Goal: Task Accomplishment & Management: Manage account settings

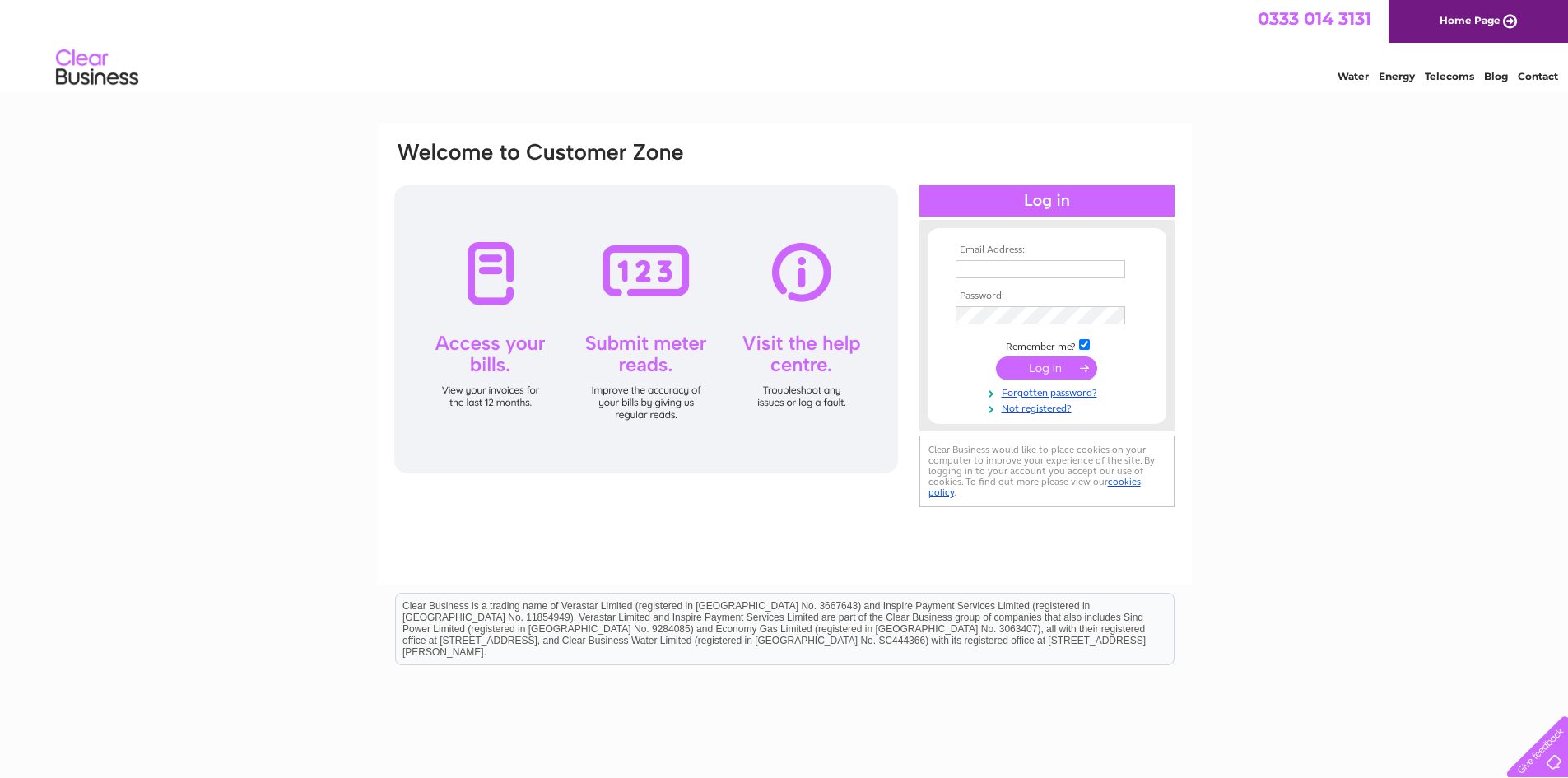
type input "[PERSON_NAME][EMAIL_ADDRESS][DOMAIN_NAME]"
click at [1035, 364] on input "submit" at bounding box center [1046, 368] width 101 height 23
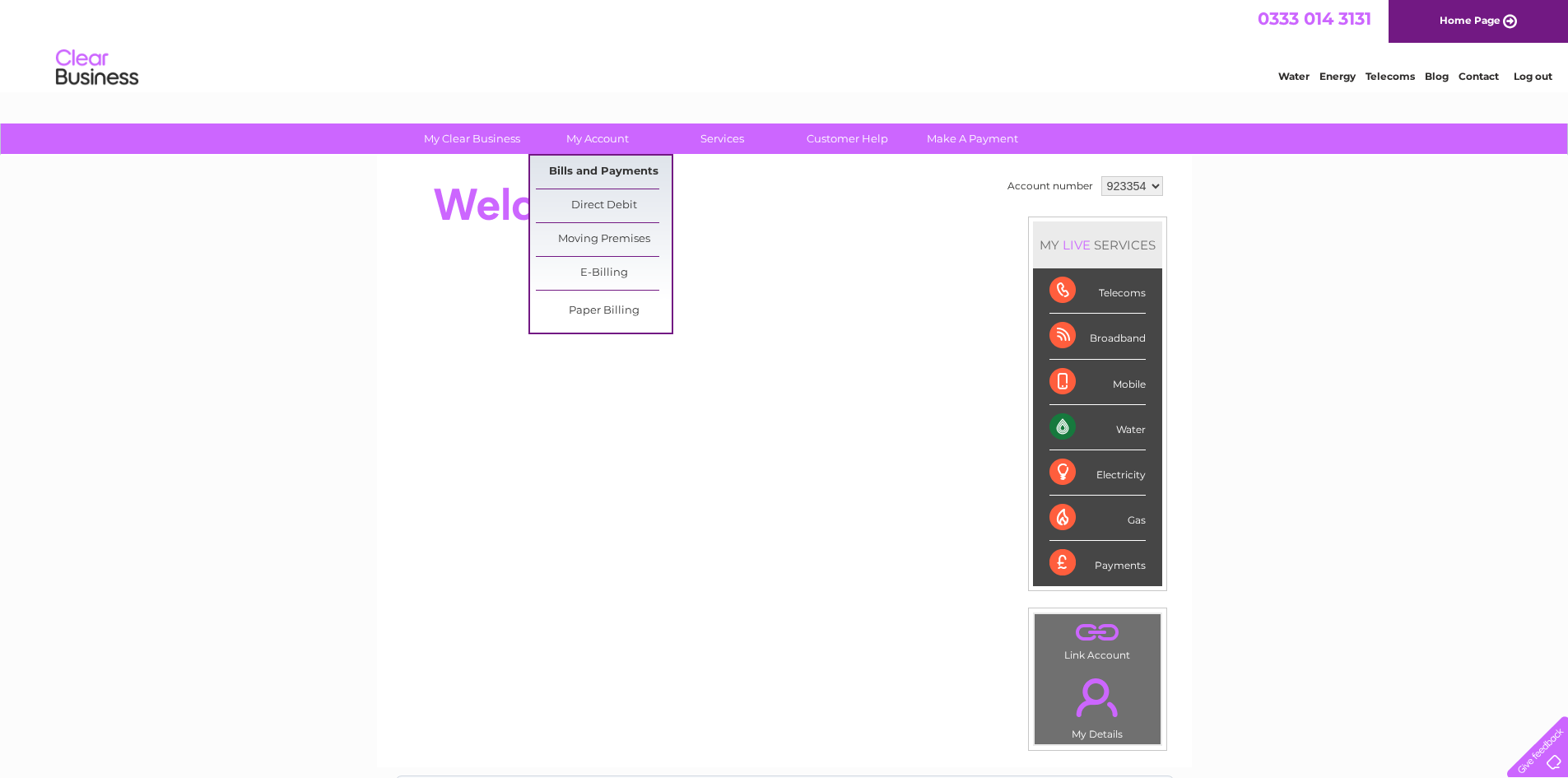
click at [603, 175] on link "Bills and Payments" at bounding box center [604, 172] width 136 height 33
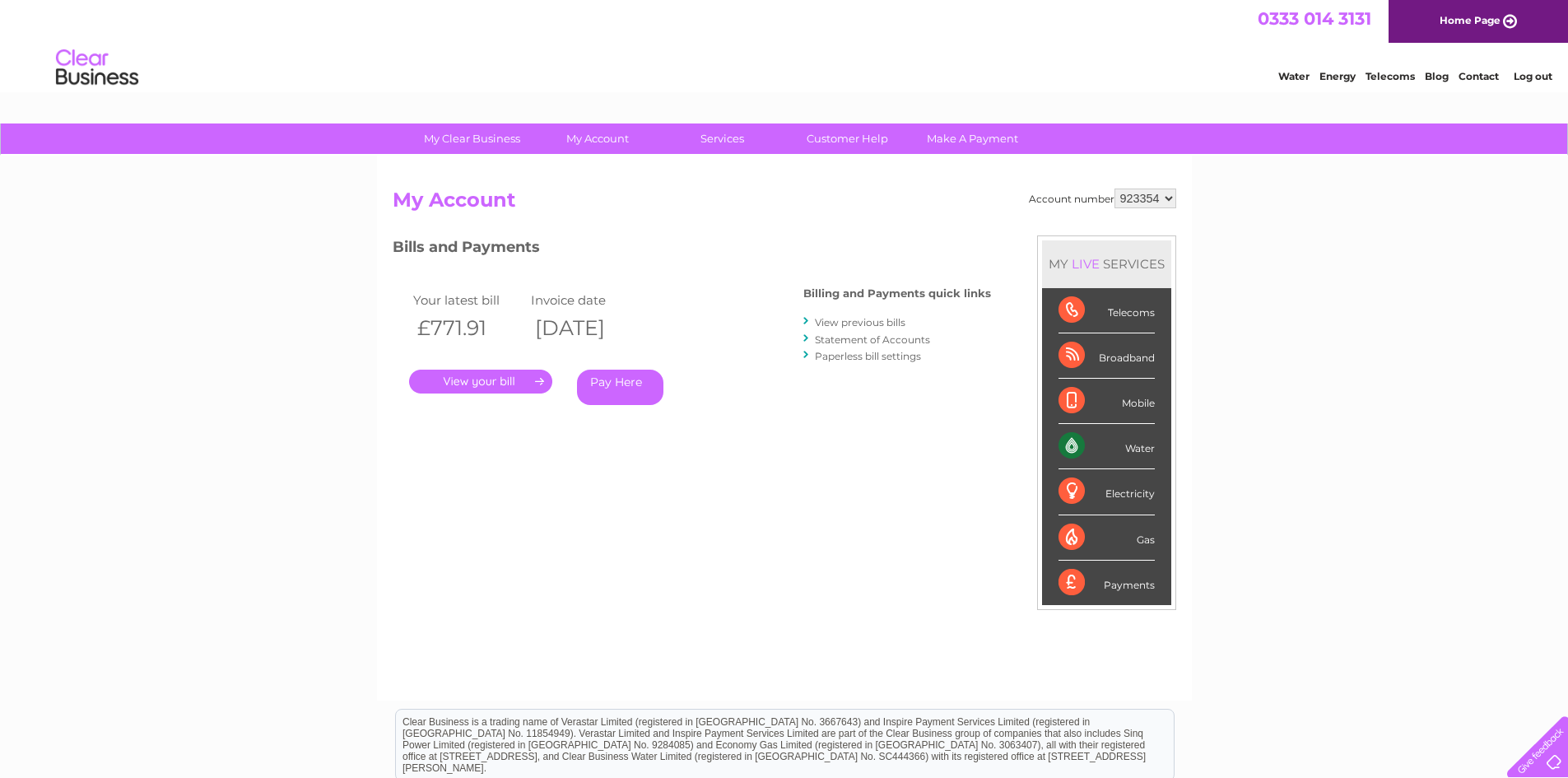
click at [506, 379] on link "." at bounding box center [481, 381] width 144 height 24
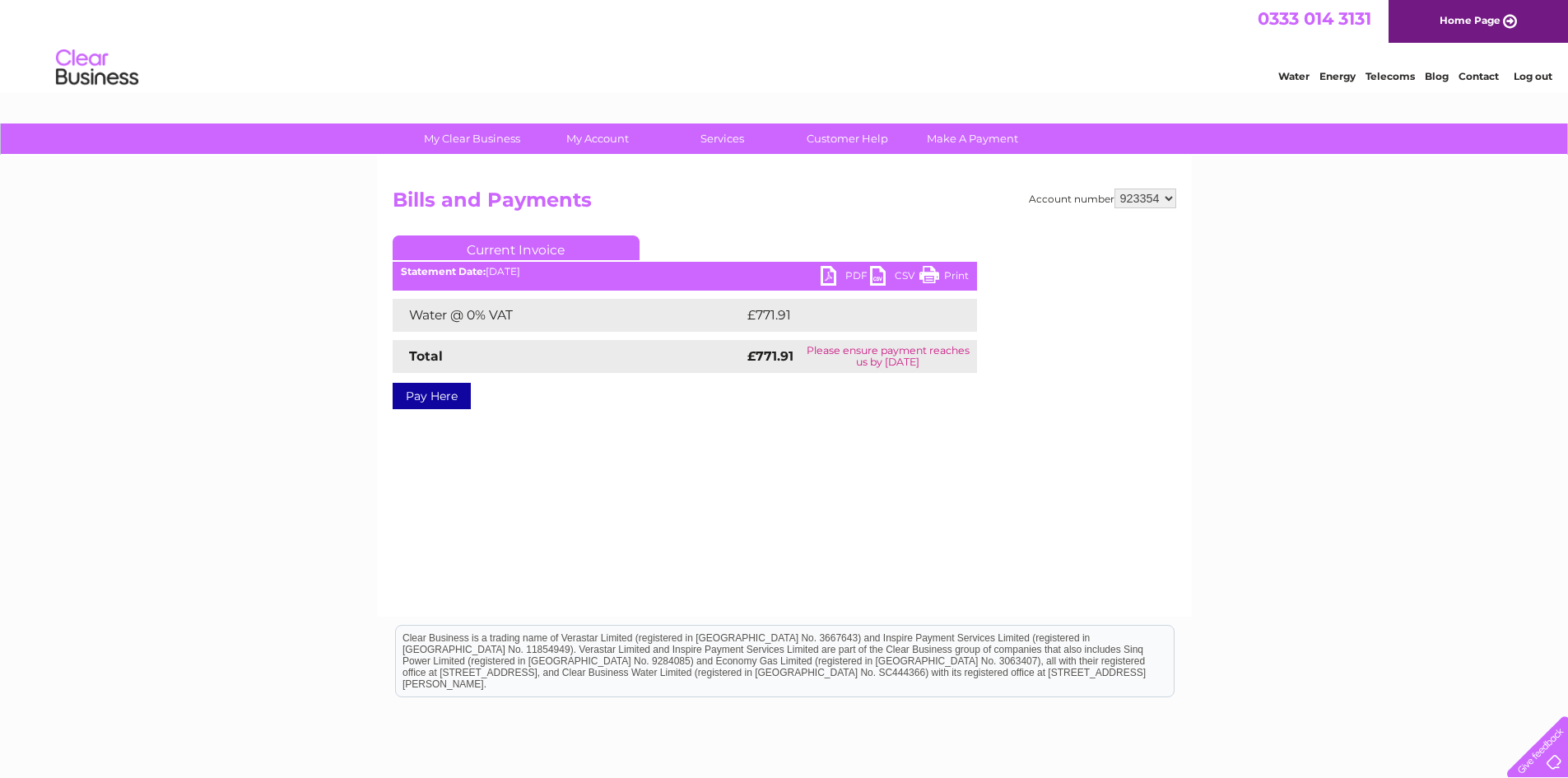
click at [843, 275] on link "PDF" at bounding box center [845, 277] width 49 height 24
